Goal: Obtain resource: Obtain resource

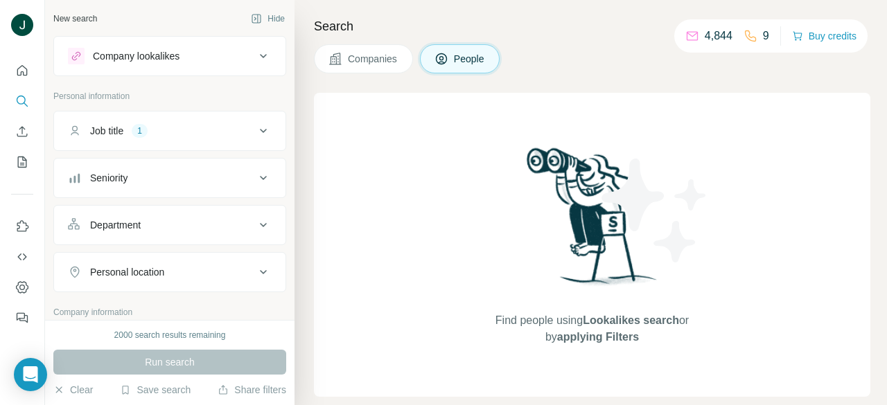
scroll to position [262, 0]
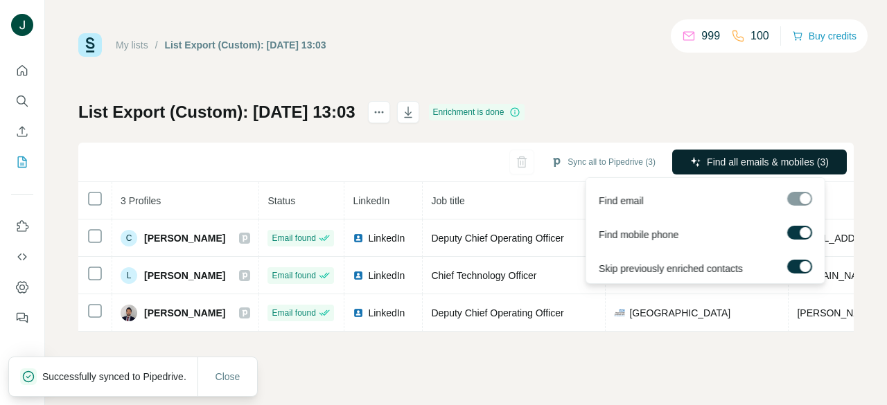
click at [757, 167] on span "Find all emails & mobiles (3)" at bounding box center [768, 162] width 122 height 14
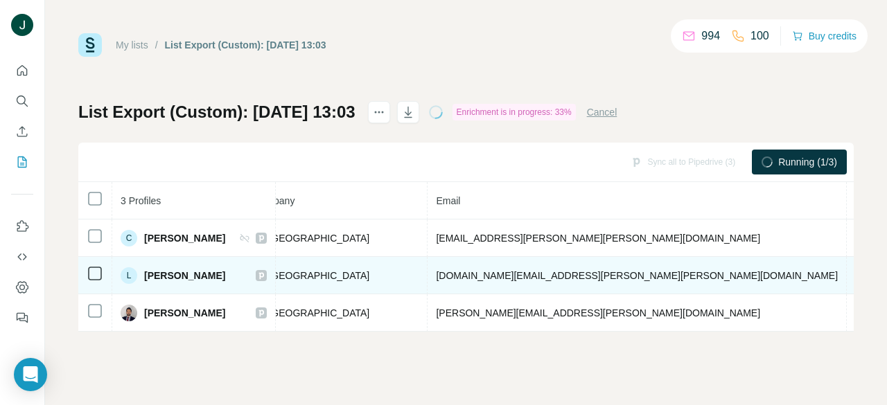
scroll to position [0, 369]
drag, startPoint x: 360, startPoint y: 261, endPoint x: 284, endPoint y: 269, distance: 76.0
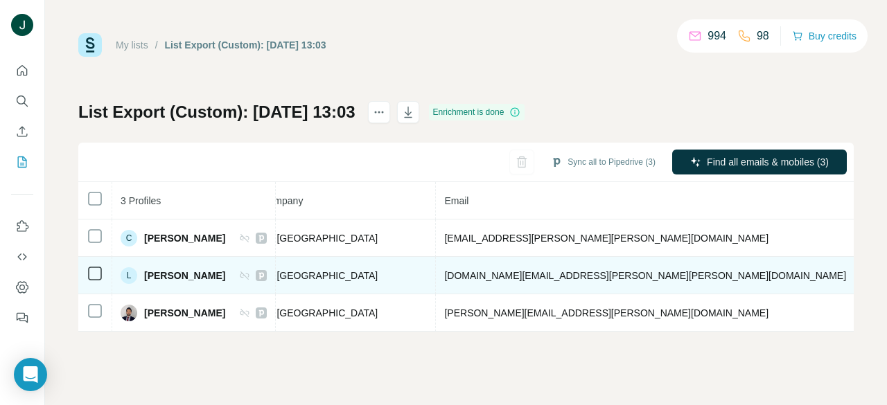
drag, startPoint x: 570, startPoint y: 273, endPoint x: 647, endPoint y: 272, distance: 77.6
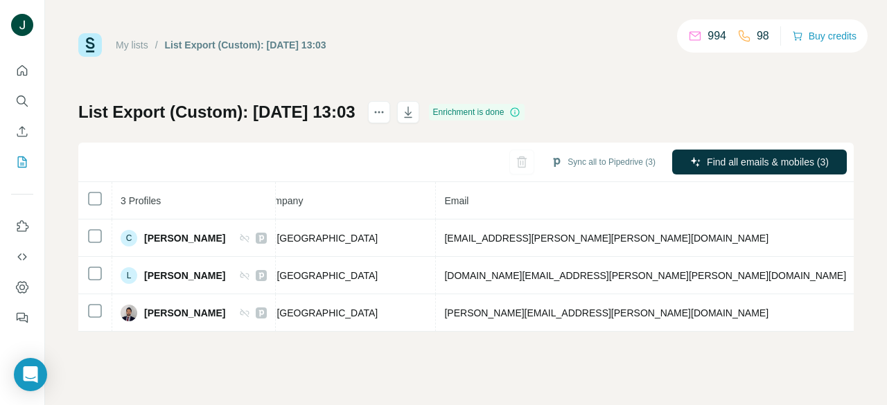
copy span "[PHONE_NUMBER]"
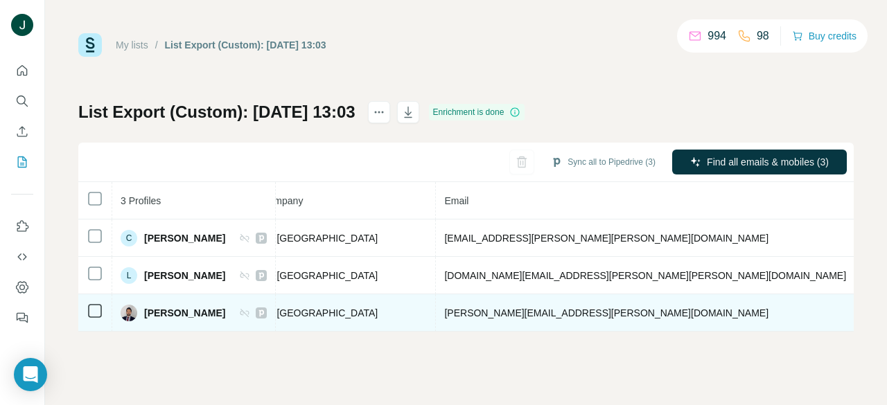
drag, startPoint x: 568, startPoint y: 308, endPoint x: 645, endPoint y: 309, distance: 76.9
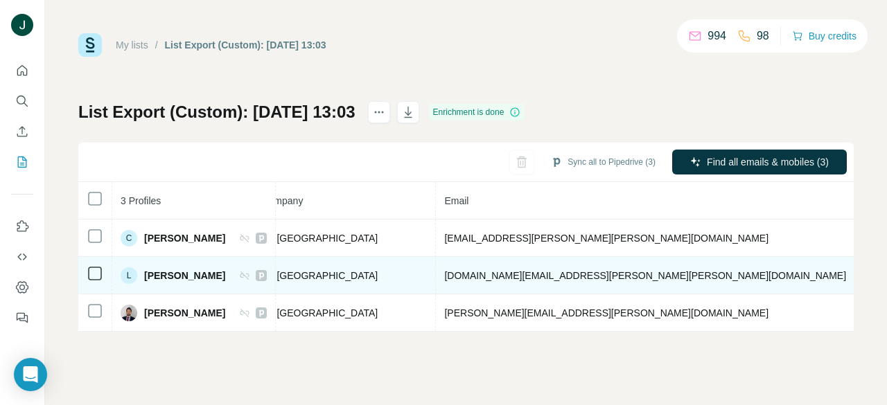
copy span "[PHONE_NUMBER]"
